Goal: Navigation & Orientation: Find specific page/section

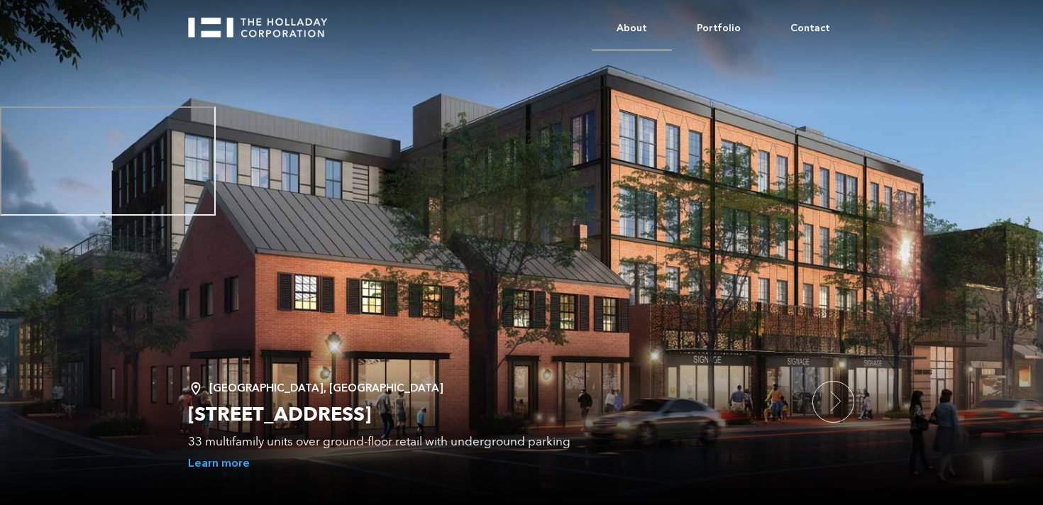
click at [639, 25] on link "About" at bounding box center [631, 28] width 80 height 43
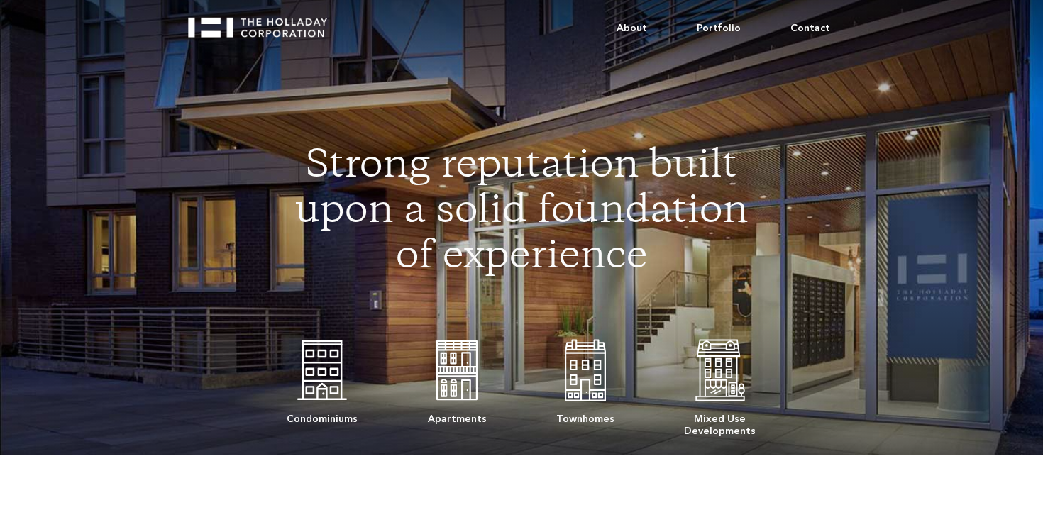
click at [720, 30] on link "Portfolio" at bounding box center [719, 28] width 94 height 43
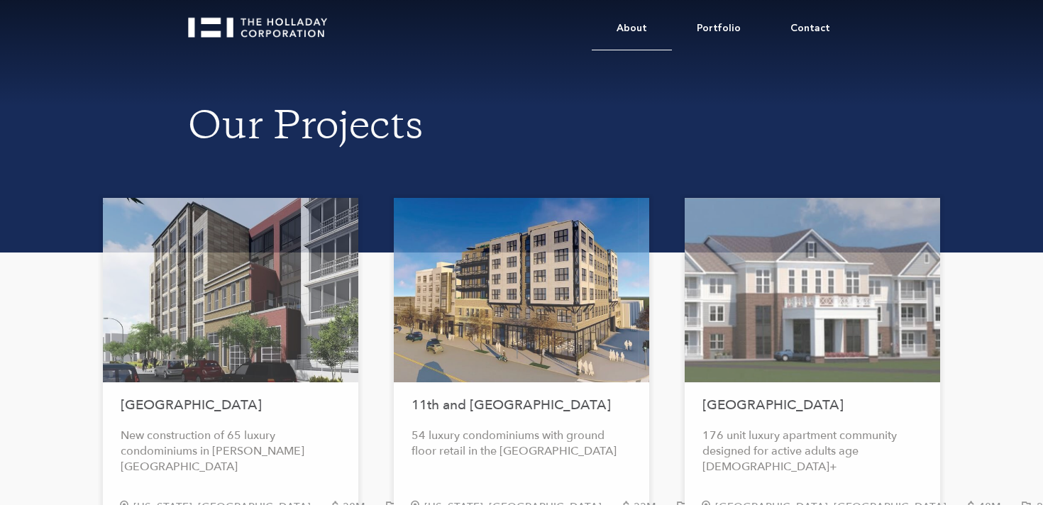
click at [657, 26] on link "About" at bounding box center [631, 28] width 80 height 43
